Goal: Information Seeking & Learning: Understand process/instructions

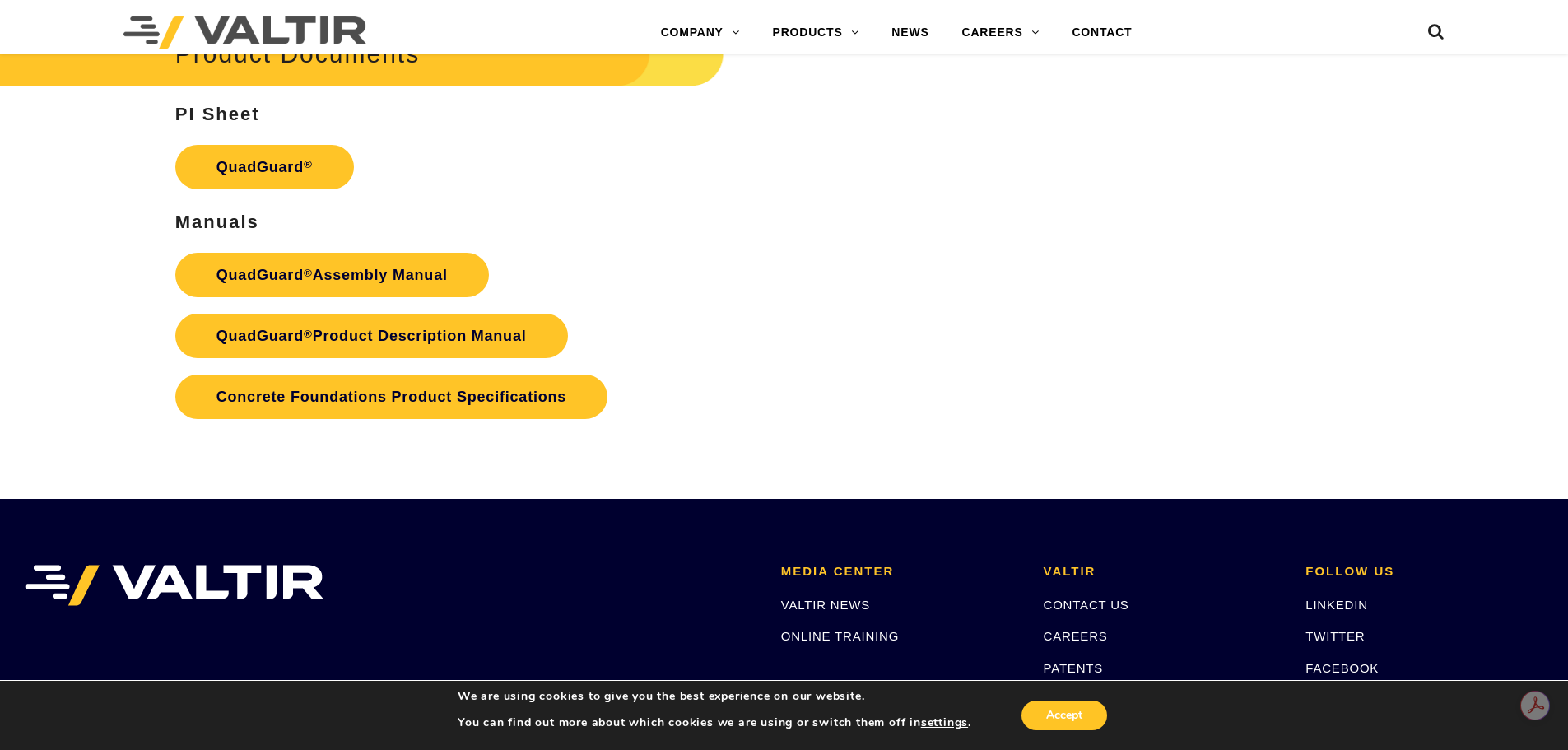
scroll to position [3404, 0]
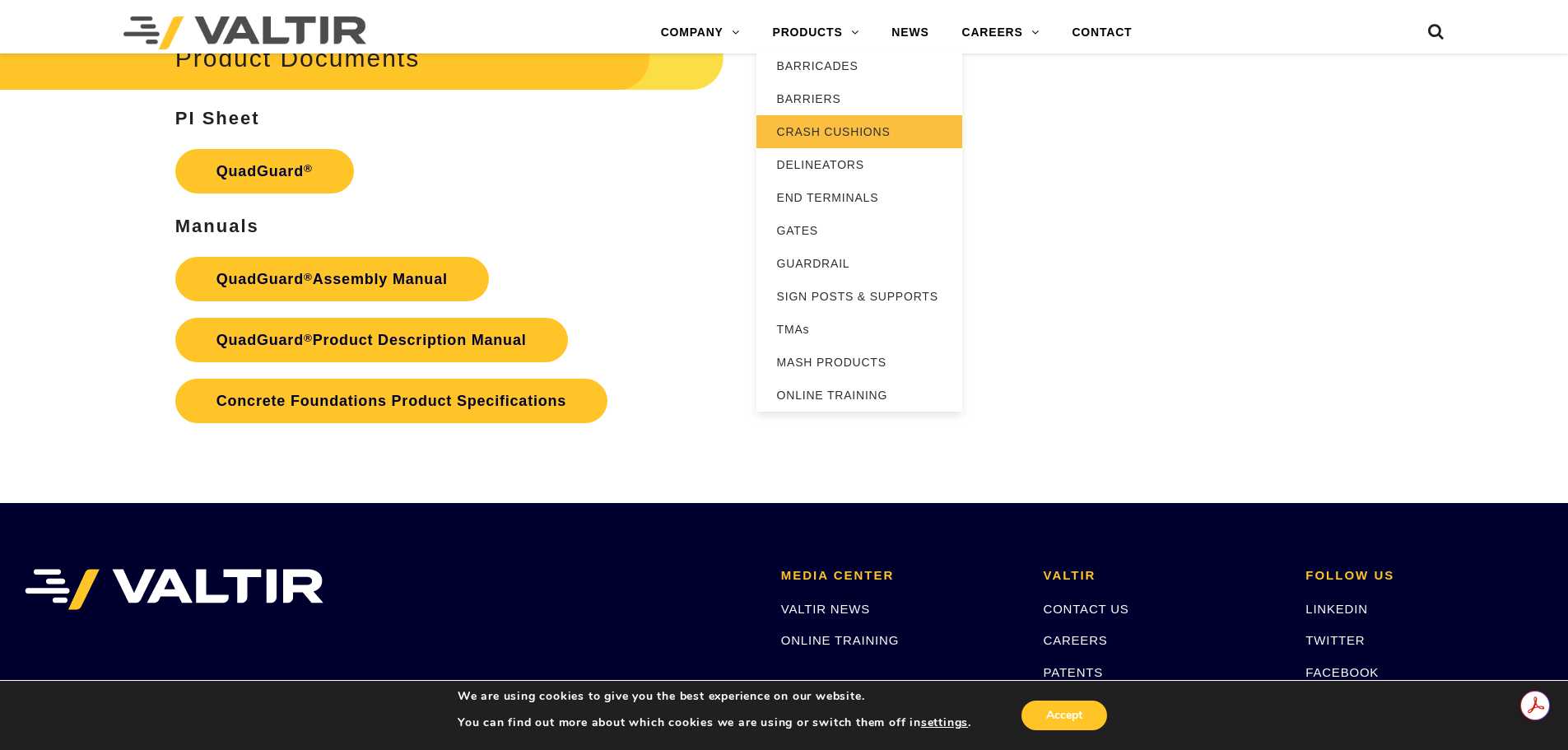
click at [827, 130] on link "CRASH CUSHIONS" at bounding box center [859, 131] width 206 height 33
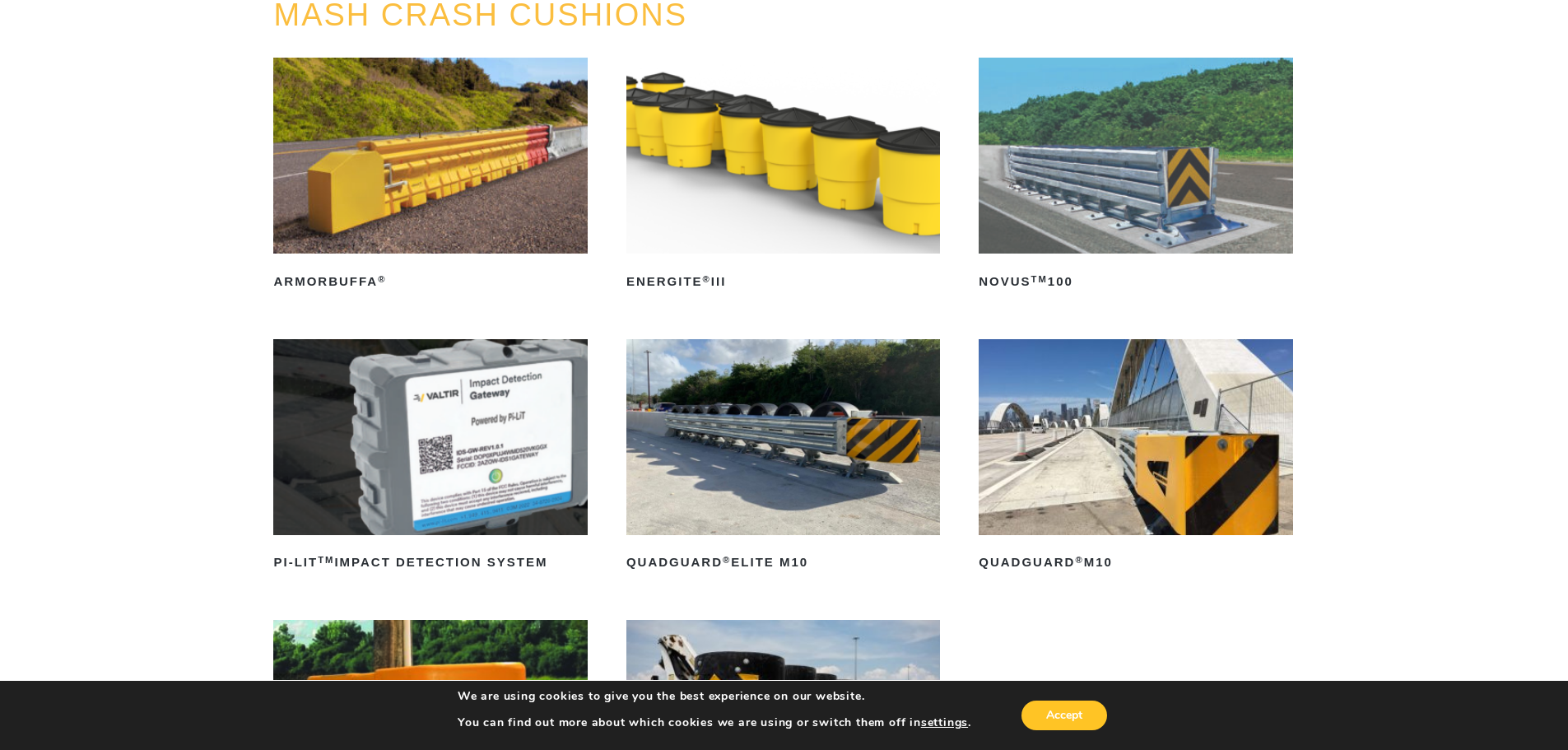
scroll to position [165, 0]
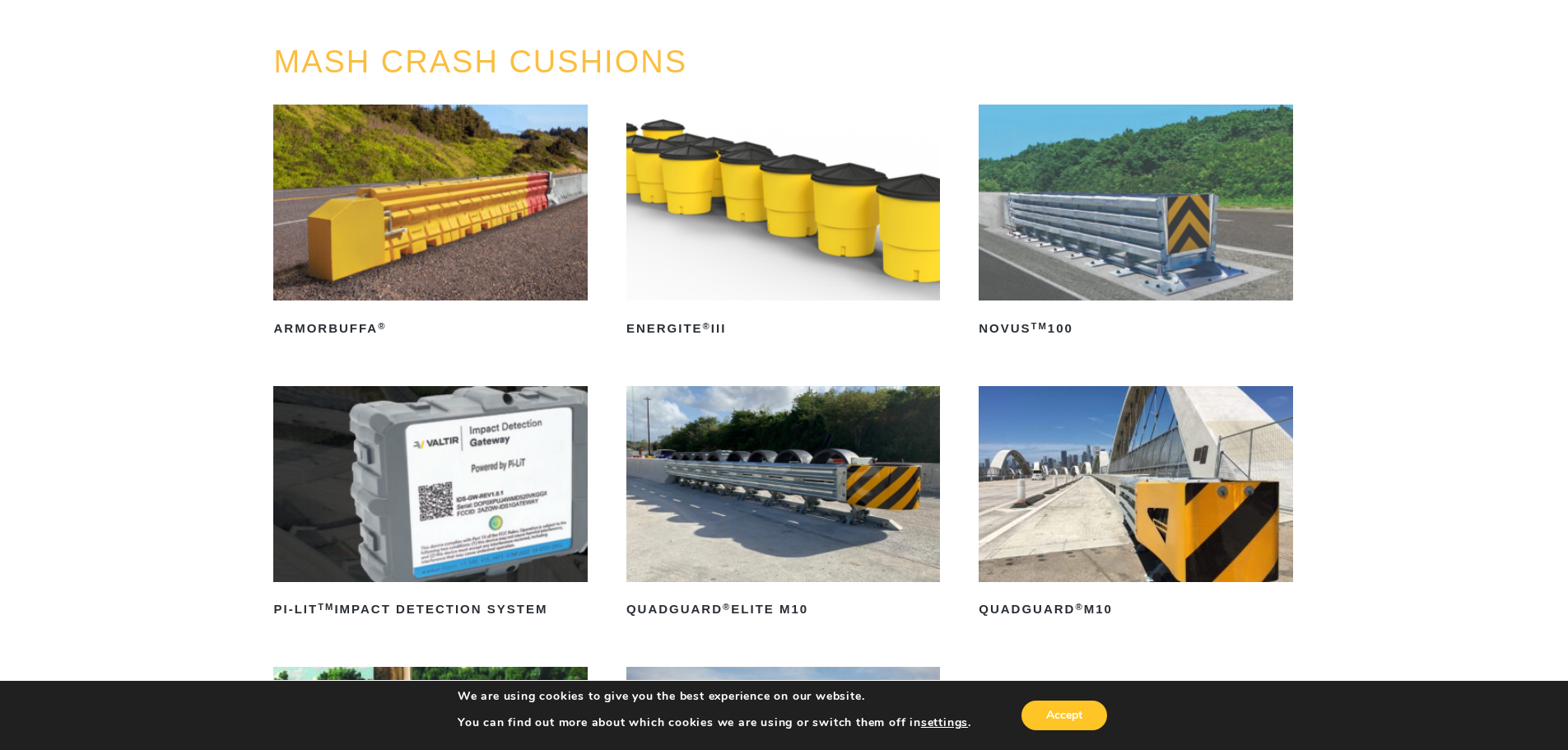
click at [739, 465] on img at bounding box center [784, 484] width 314 height 196
click at [1210, 511] on img at bounding box center [1135, 484] width 314 height 196
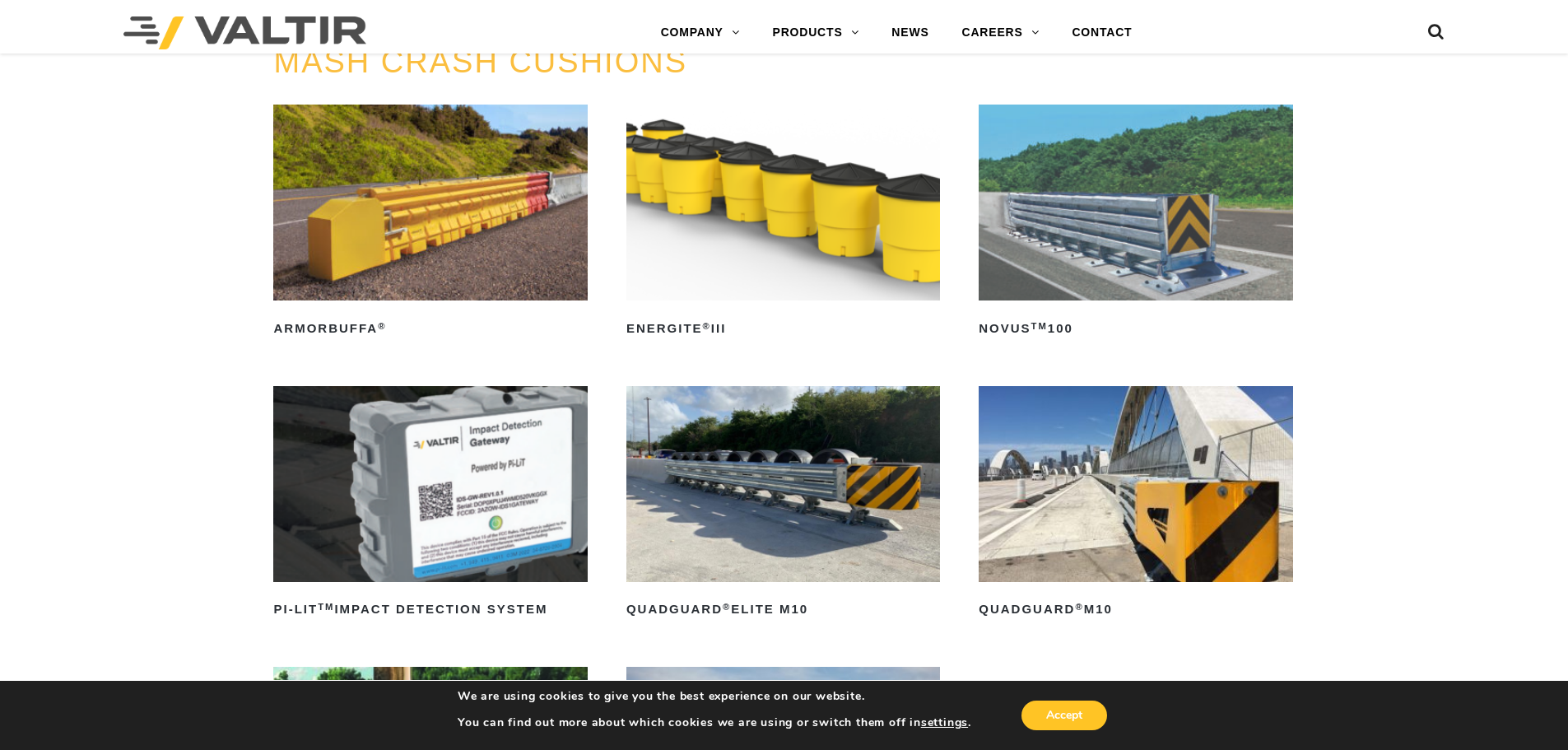
click at [861, 386] on img at bounding box center [784, 484] width 314 height 196
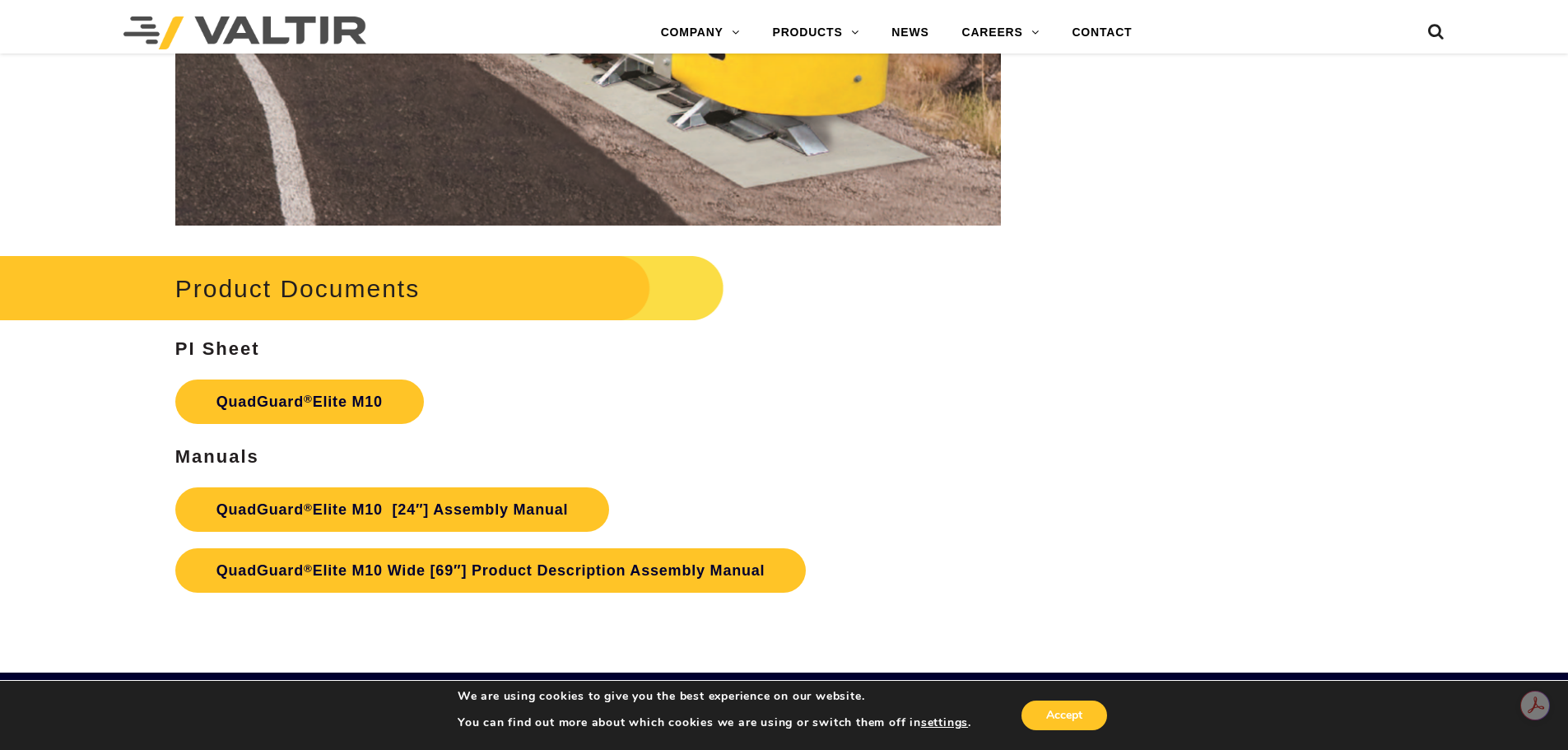
scroll to position [8561, 0]
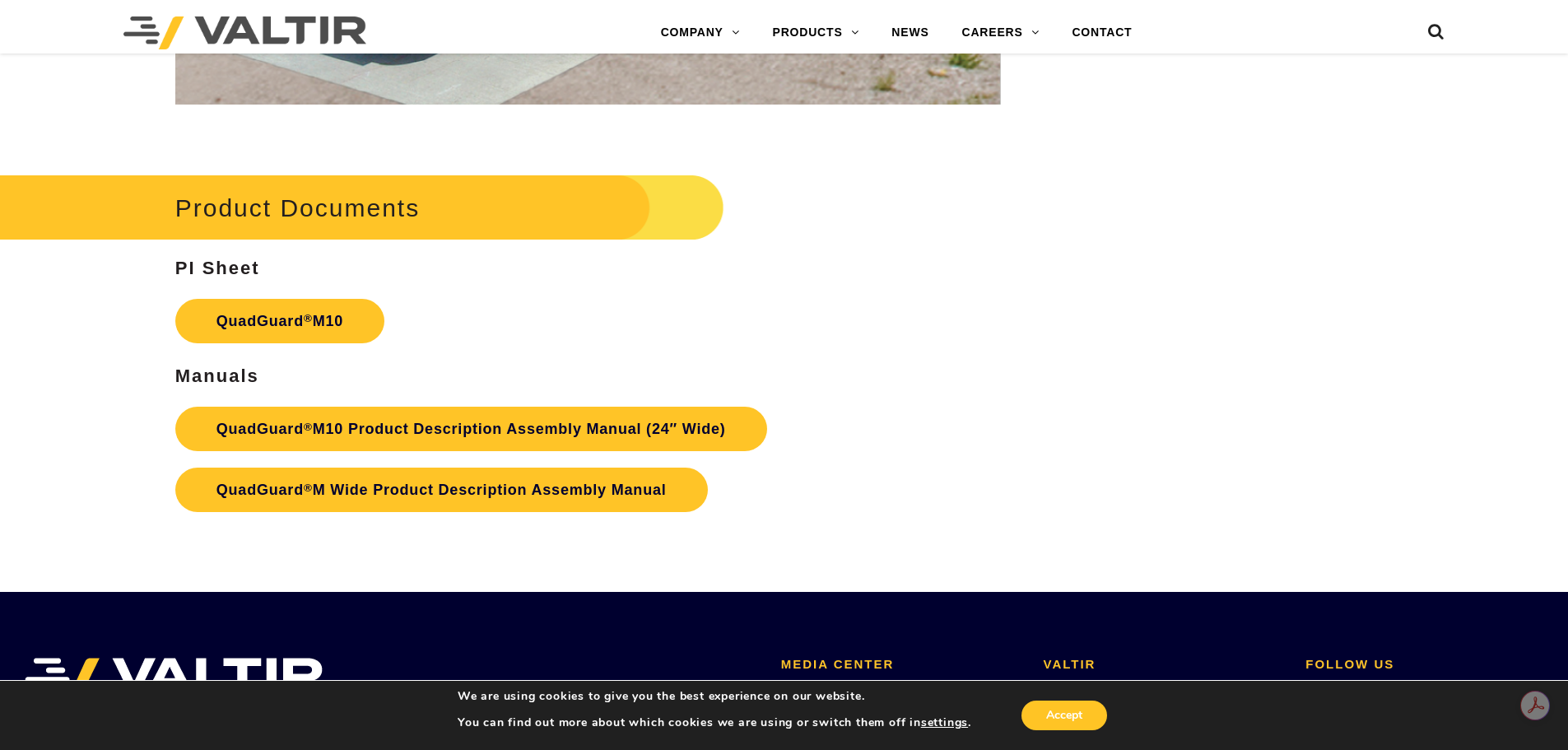
scroll to position [6060, 0]
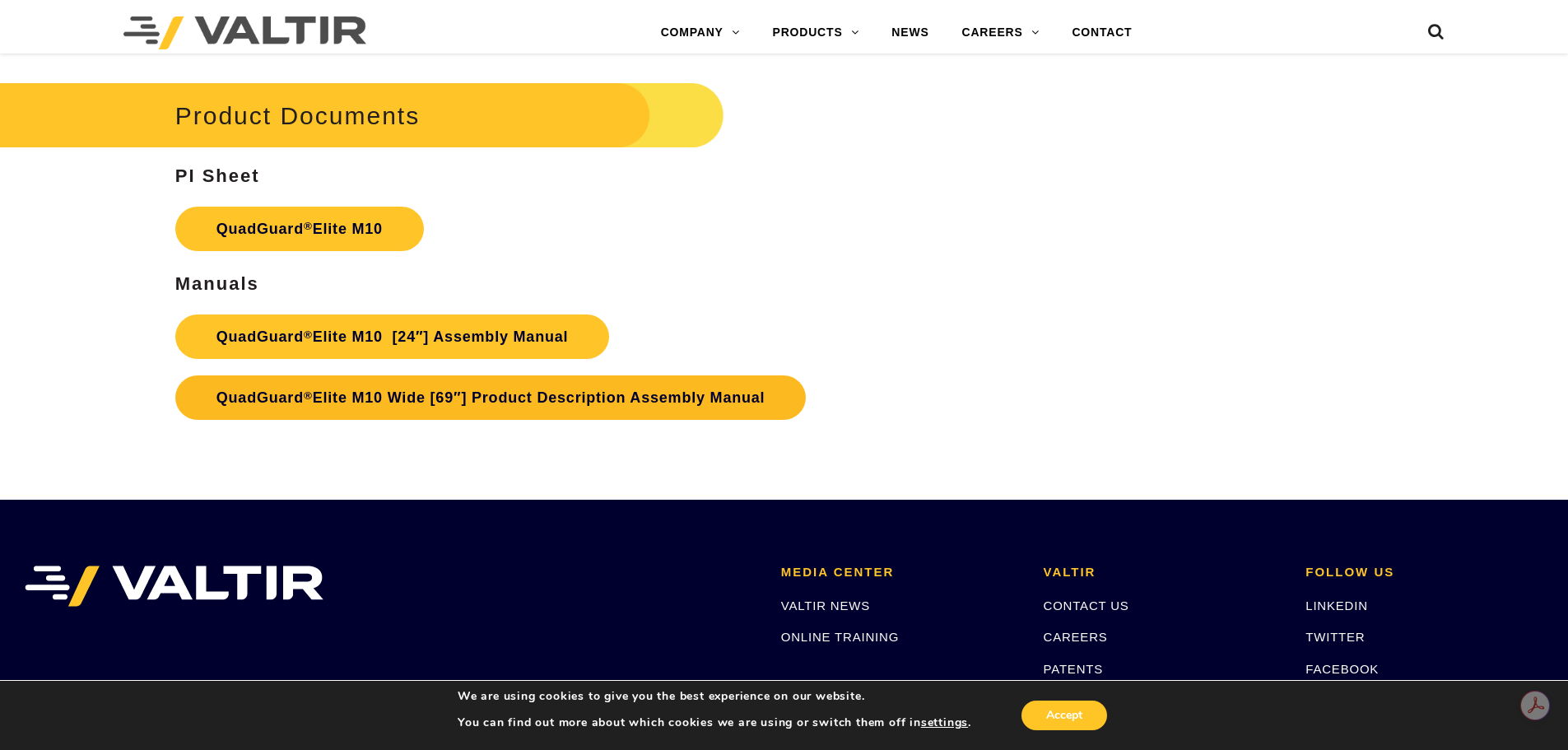
scroll to position [8725, 0]
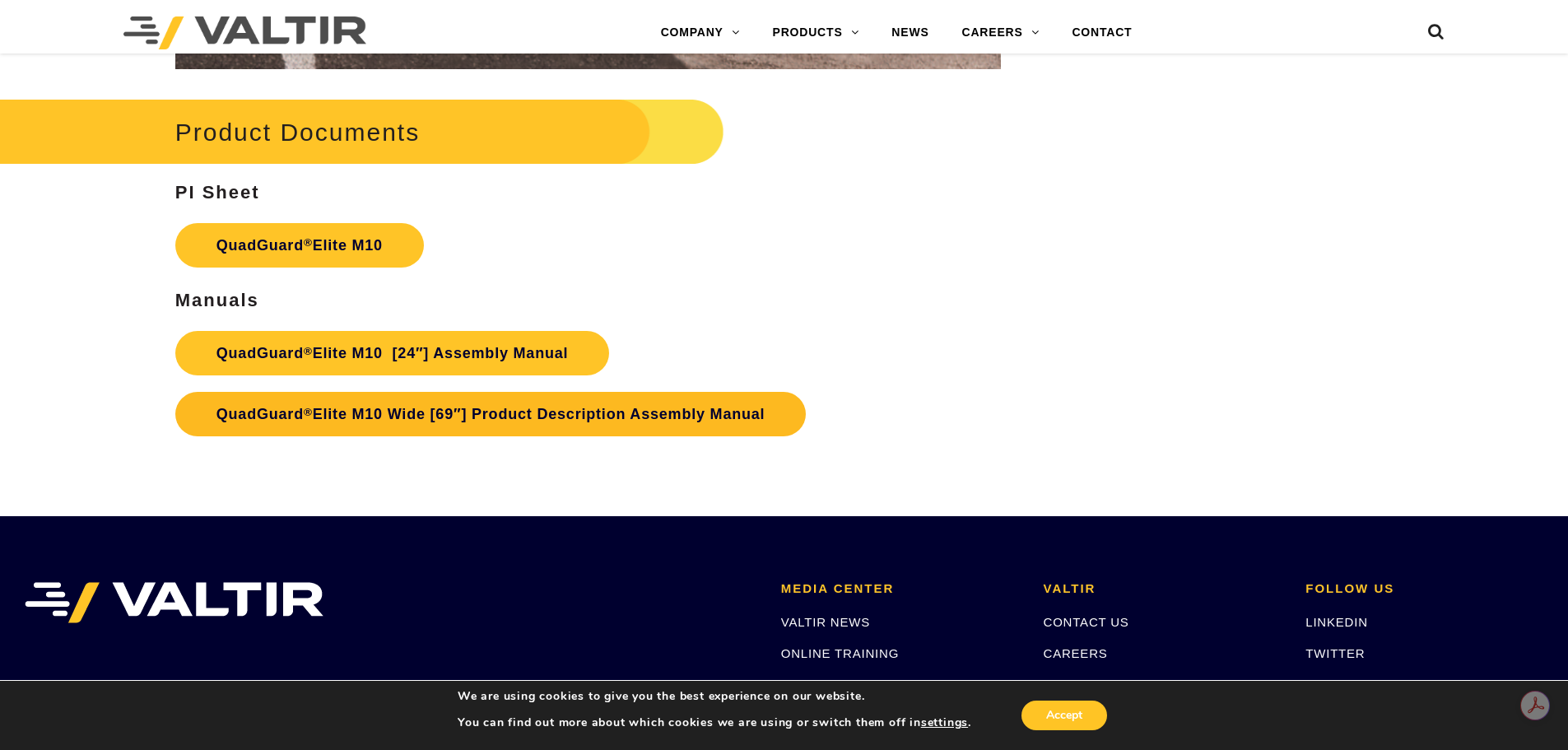
click at [516, 409] on link "QuadGuard ® Elite M10 Wide [69″] Product Description Assembly Manual" at bounding box center [491, 414] width 631 height 44
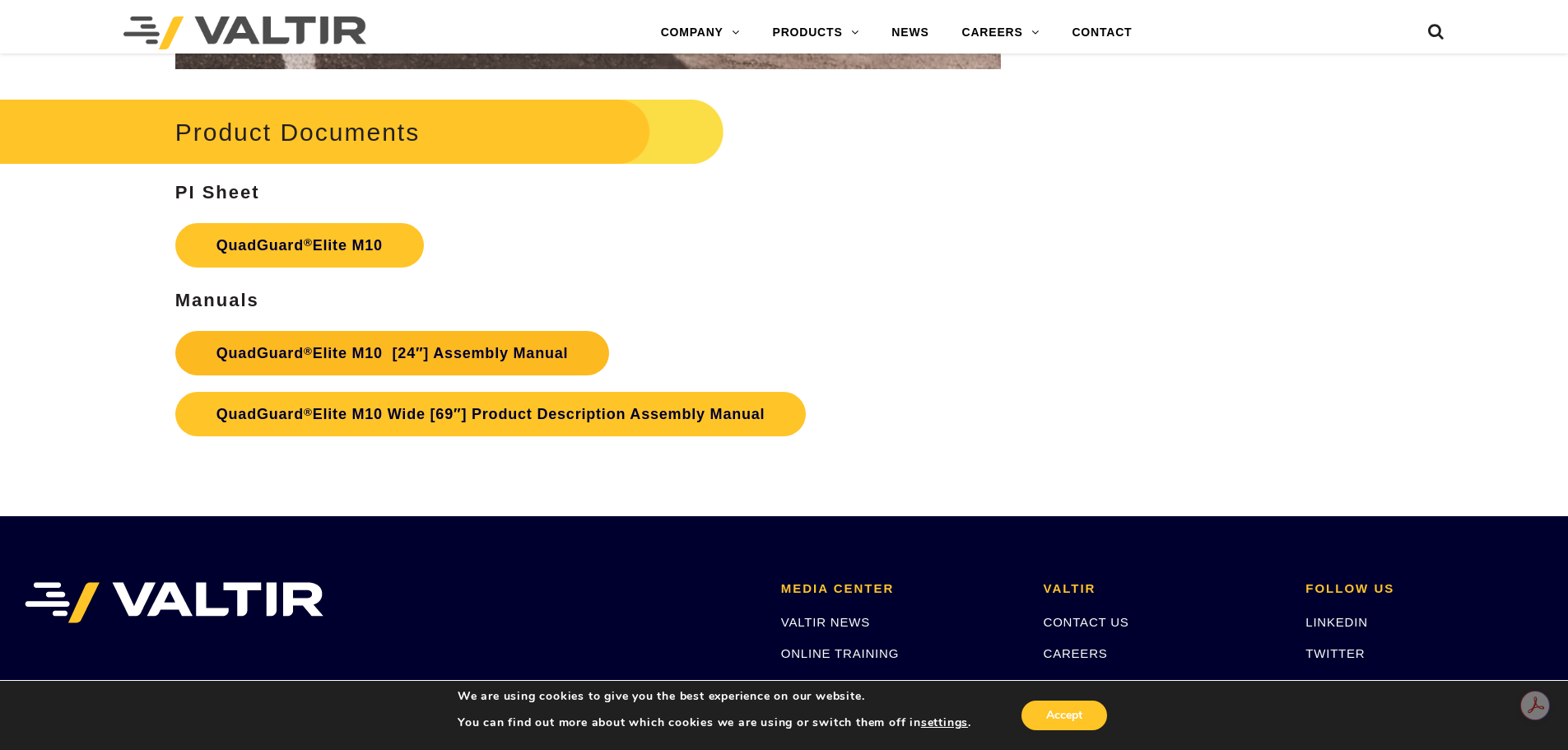
click at [422, 365] on link "QuadGuard ® Elite M10 [24″] Assembly Manual" at bounding box center [392, 353] width 434 height 44
